Goal: Check status: Check status

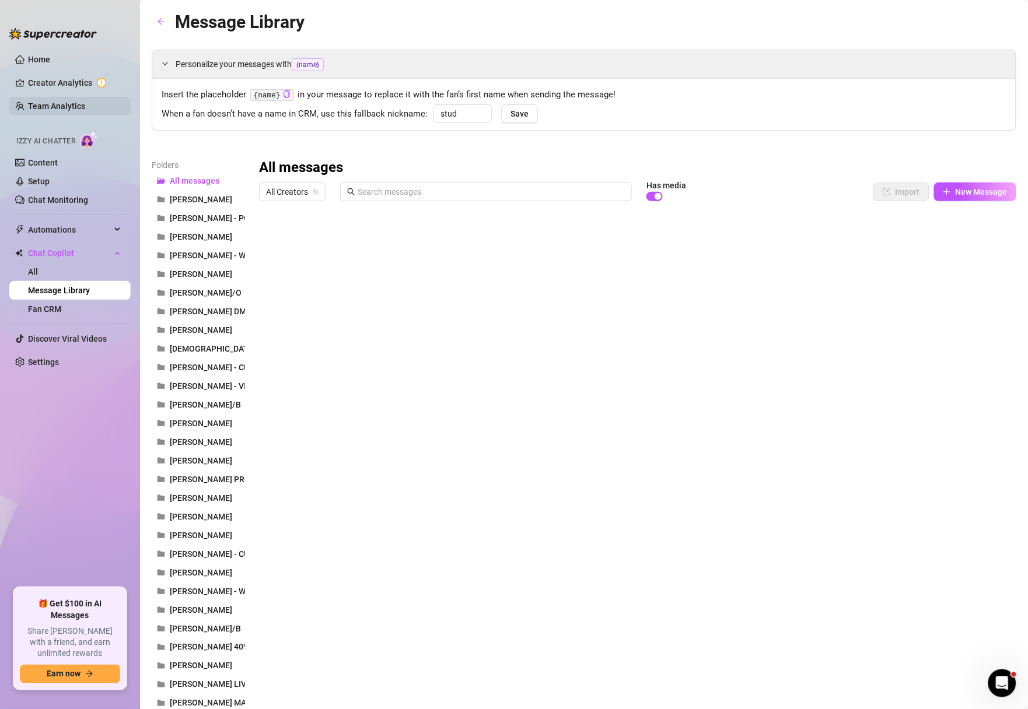
click at [46, 105] on link "Team Analytics" at bounding box center [56, 105] width 57 height 9
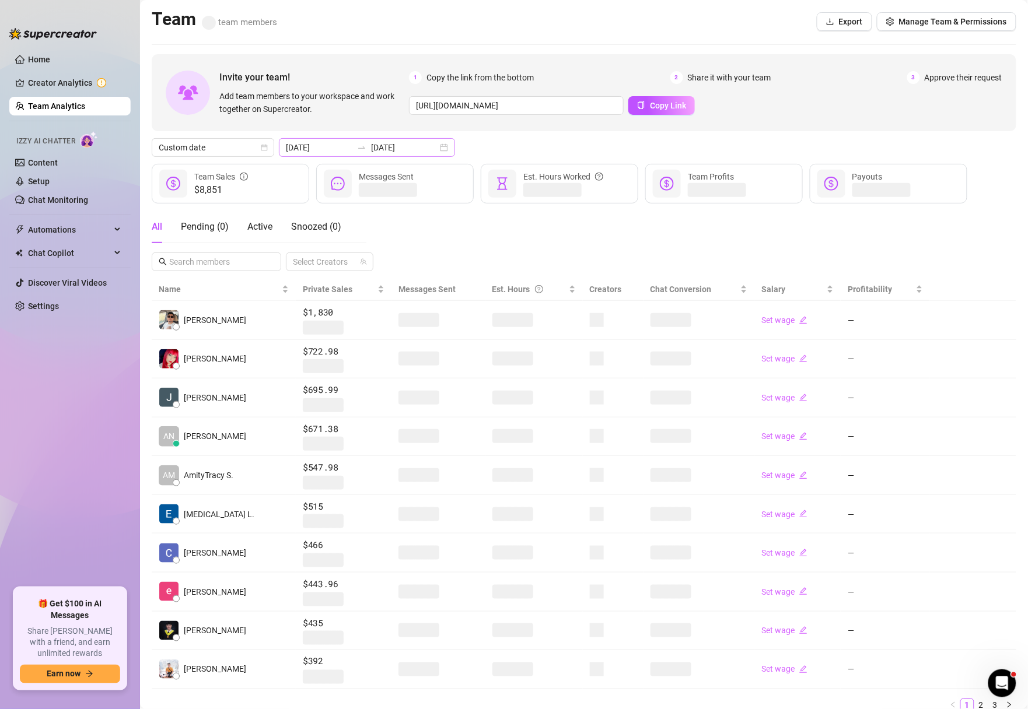
click at [414, 146] on div "[DATE] [DATE]" at bounding box center [367, 147] width 176 height 19
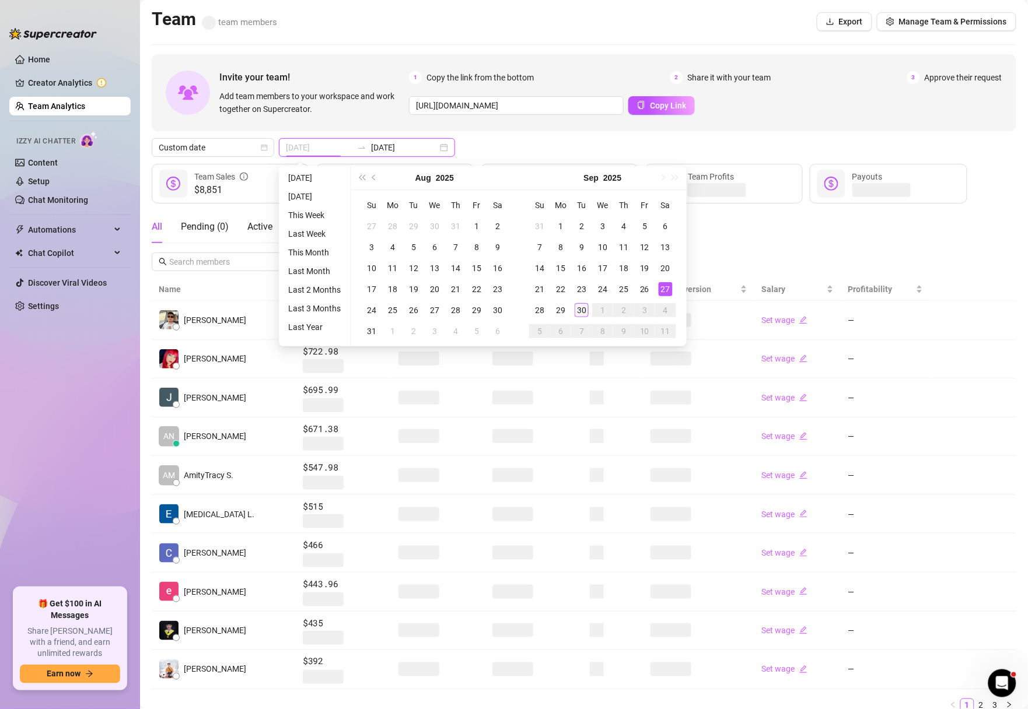
type input "[DATE]"
click at [580, 309] on div "30" at bounding box center [582, 310] width 14 height 14
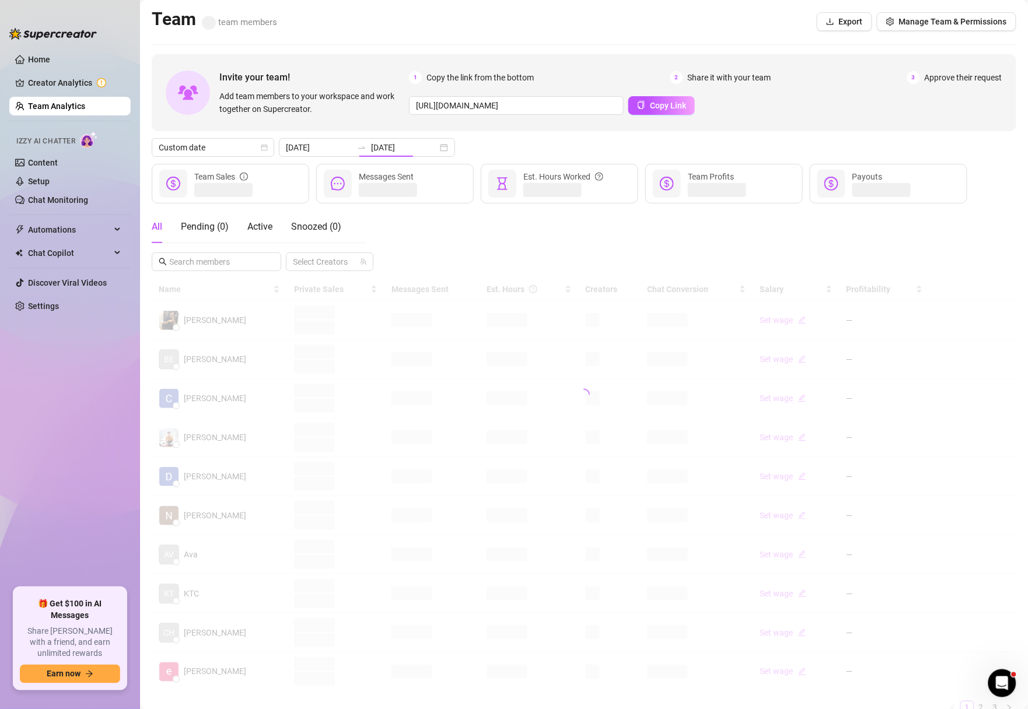
type input "[DATE]"
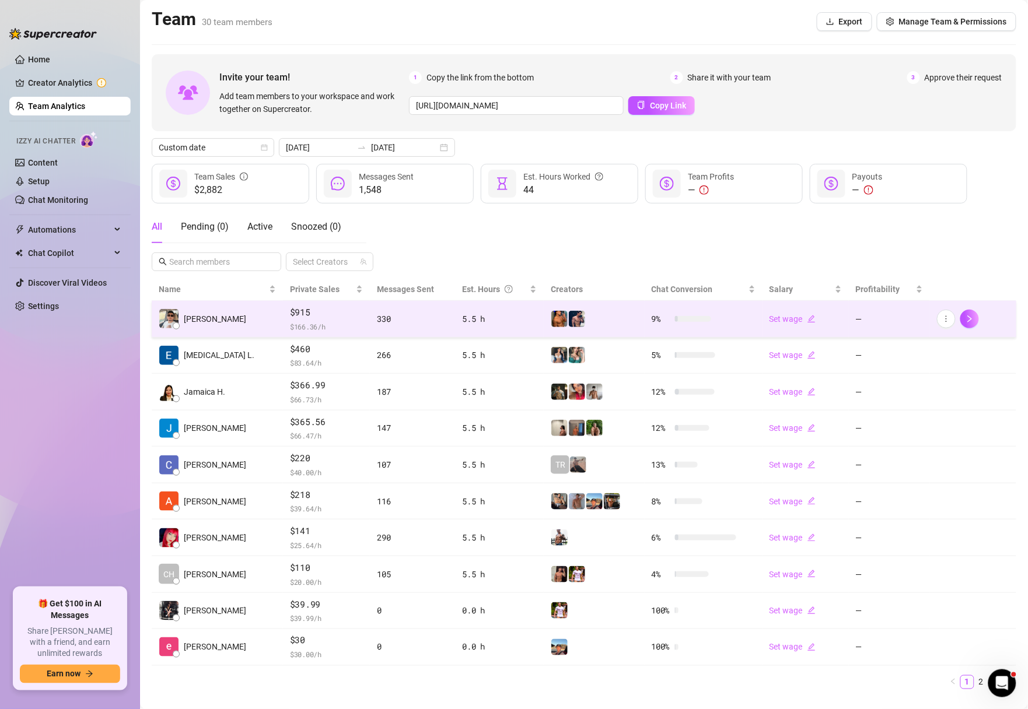
click at [319, 321] on span "$ 166.36 /h" at bounding box center [326, 327] width 73 height 12
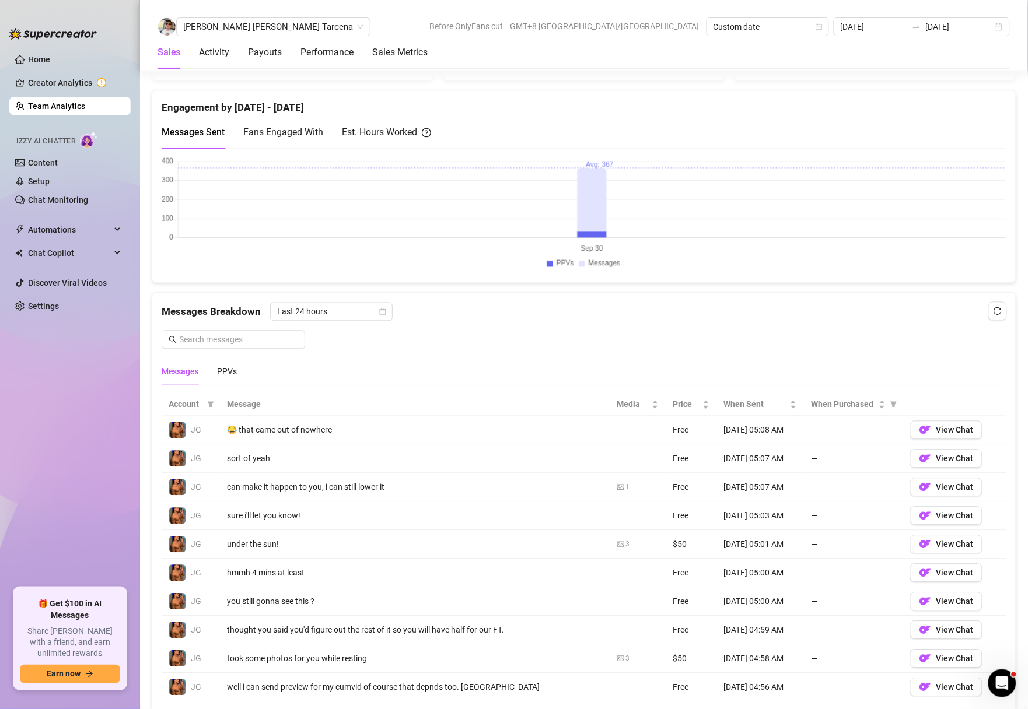
scroll to position [428, 0]
